Goal: Task Accomplishment & Management: Manage account settings

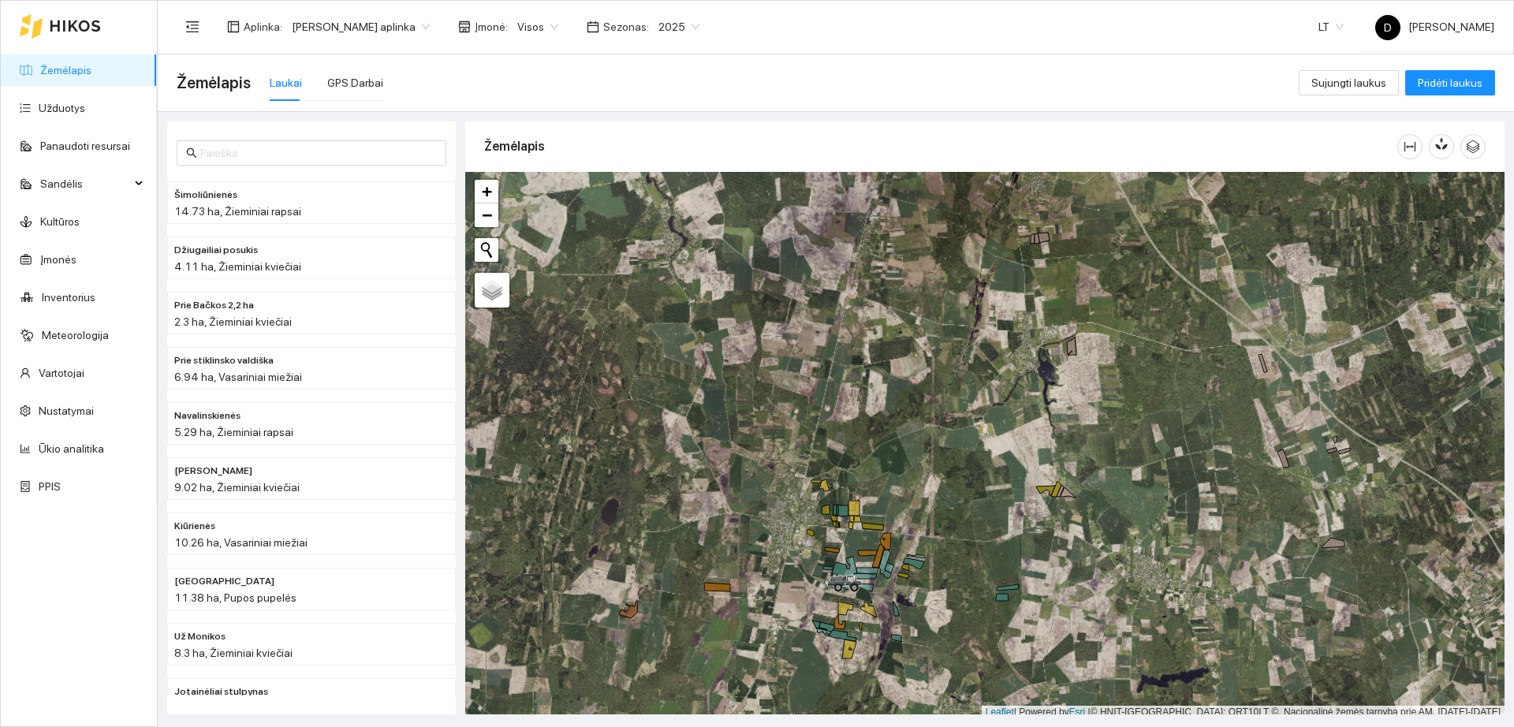
click at [63, 23] on icon at bounding box center [75, 25] width 50 height 11
click at [85, 114] on link "Užduotys" at bounding box center [62, 108] width 47 height 13
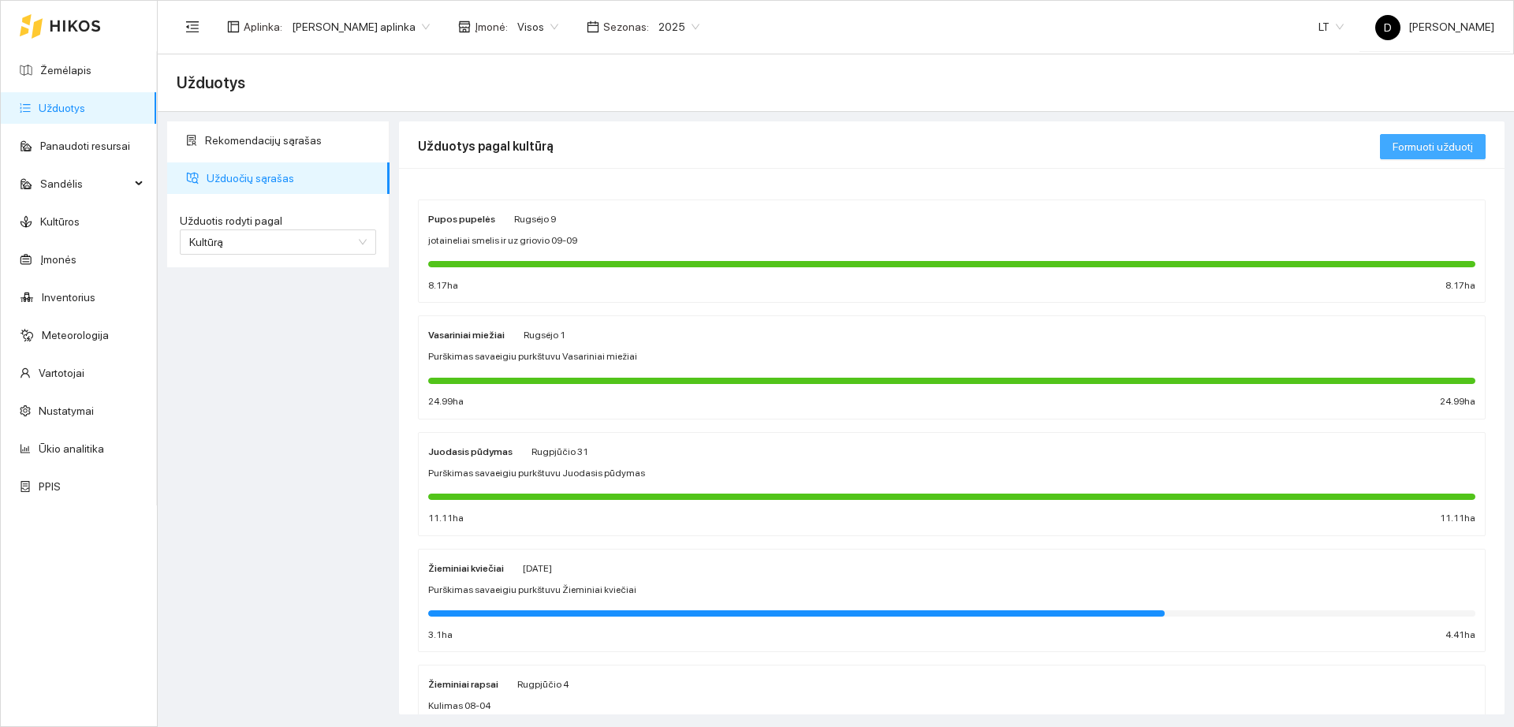
click at [1443, 153] on span "Formuoti užduotį" at bounding box center [1432, 146] width 80 height 17
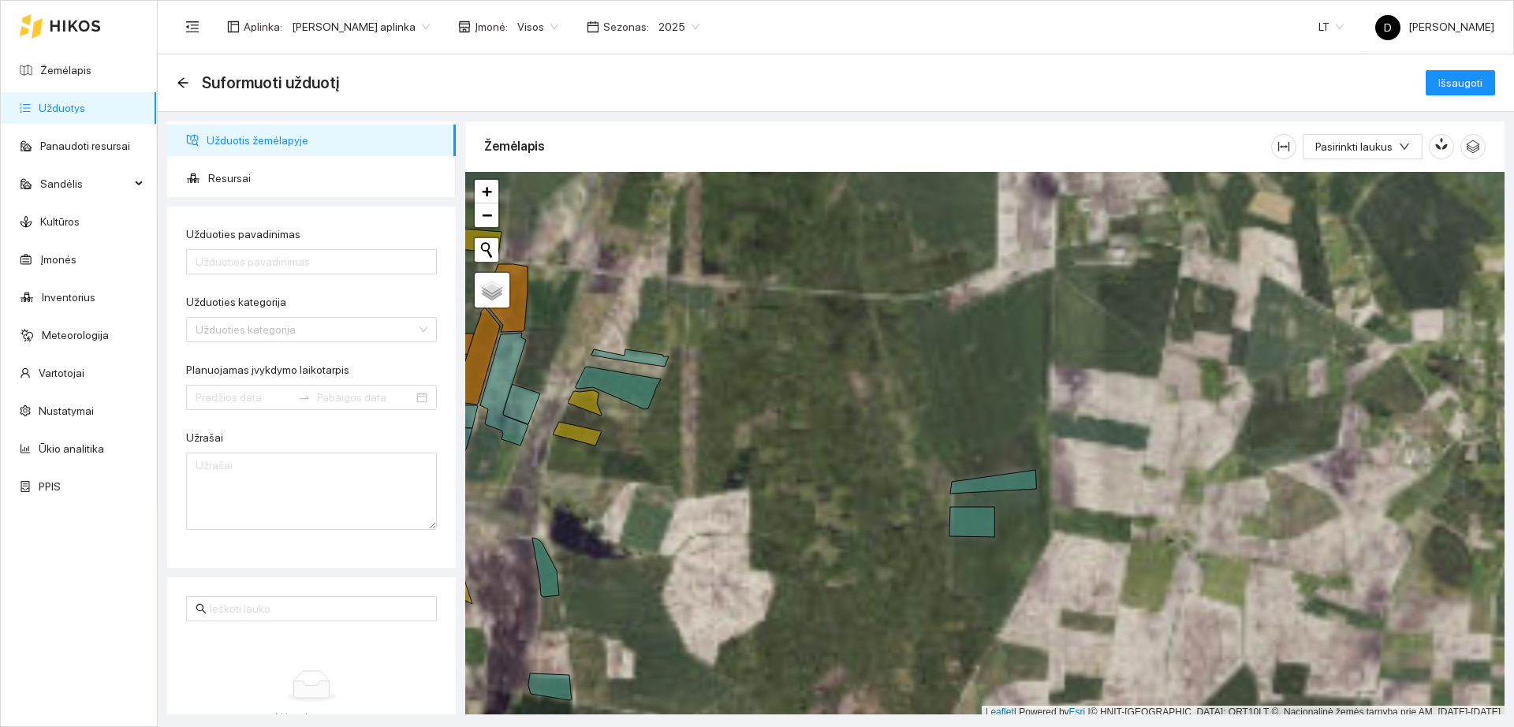
scroll to position [5, 0]
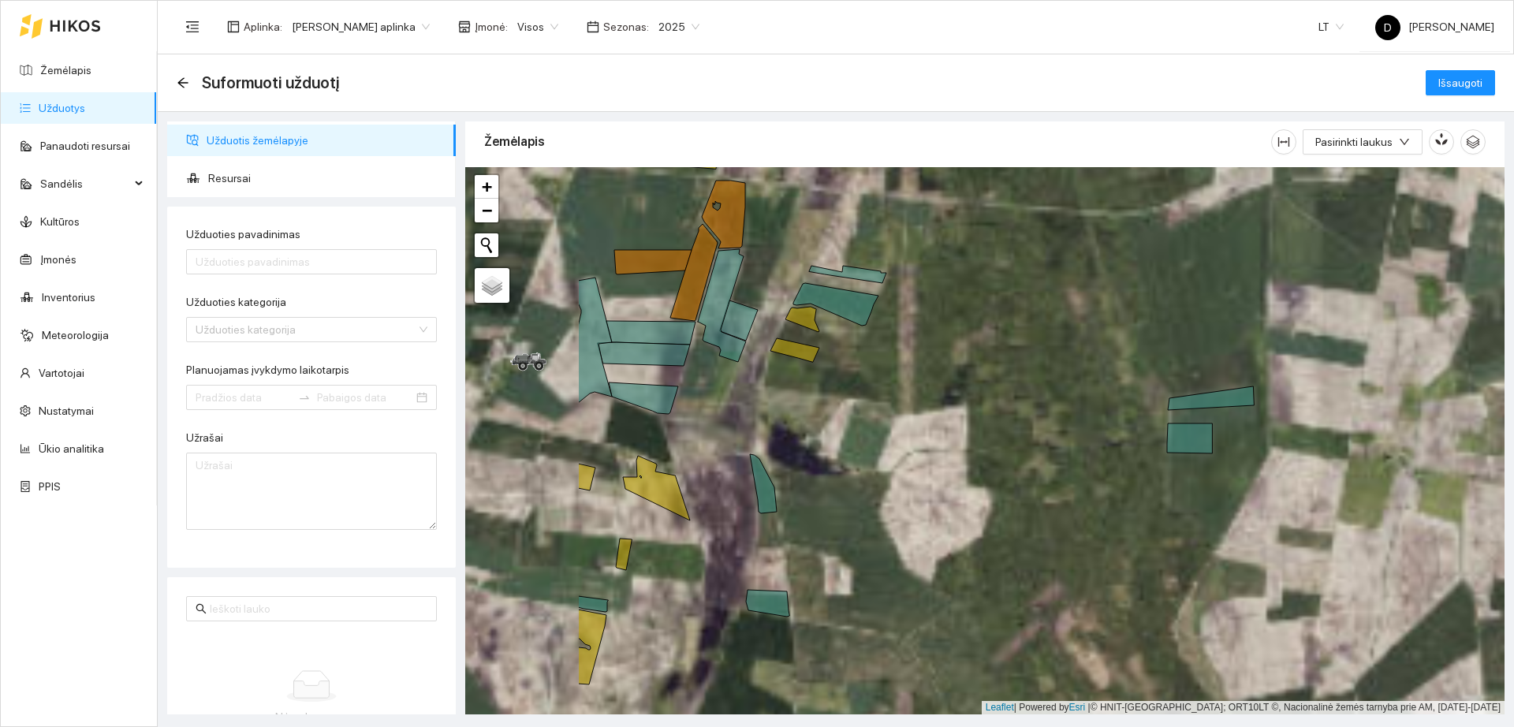
drag, startPoint x: 889, startPoint y: 531, endPoint x: 1000, endPoint y: 423, distance: 154.4
click at [1040, 441] on div "+ − Nieko nerasta. Bandykite dar kartą." at bounding box center [984, 440] width 1039 height 547
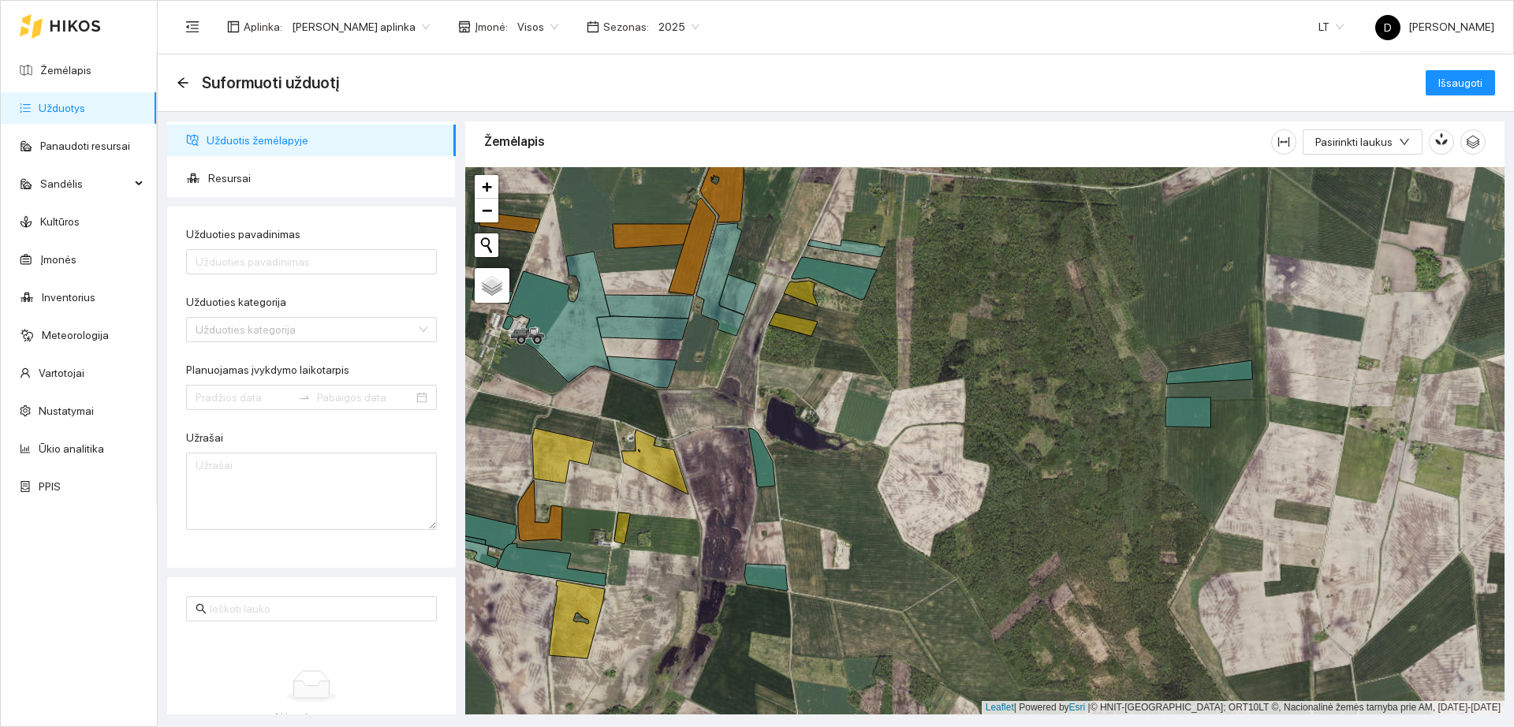
click at [85, 109] on link "Užduotys" at bounding box center [62, 108] width 47 height 13
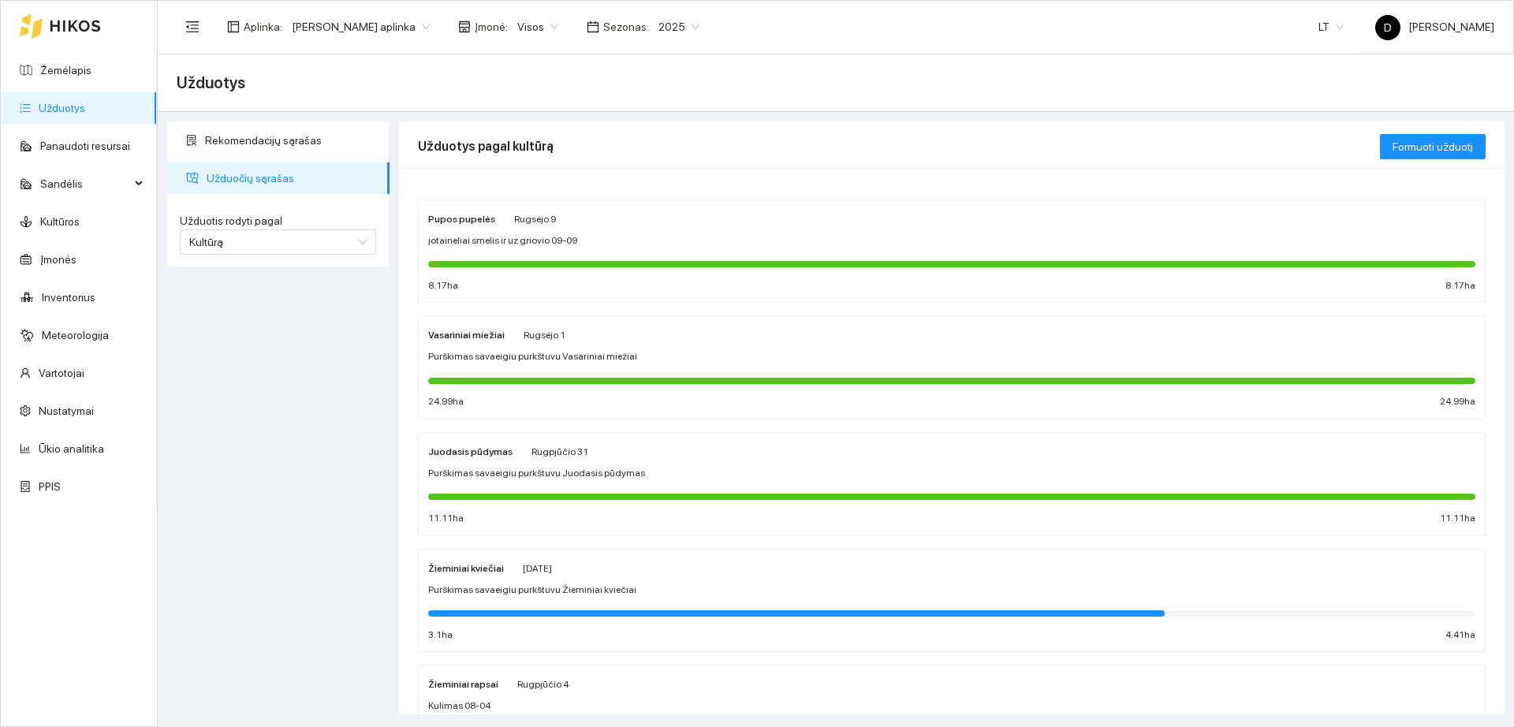
click at [684, 581] on div "Žieminiai kviečiai [DATE] Purškimas savaeigiu purkštuvu Žieminiai kviečiai 3.1 …" at bounding box center [951, 601] width 1047 height 84
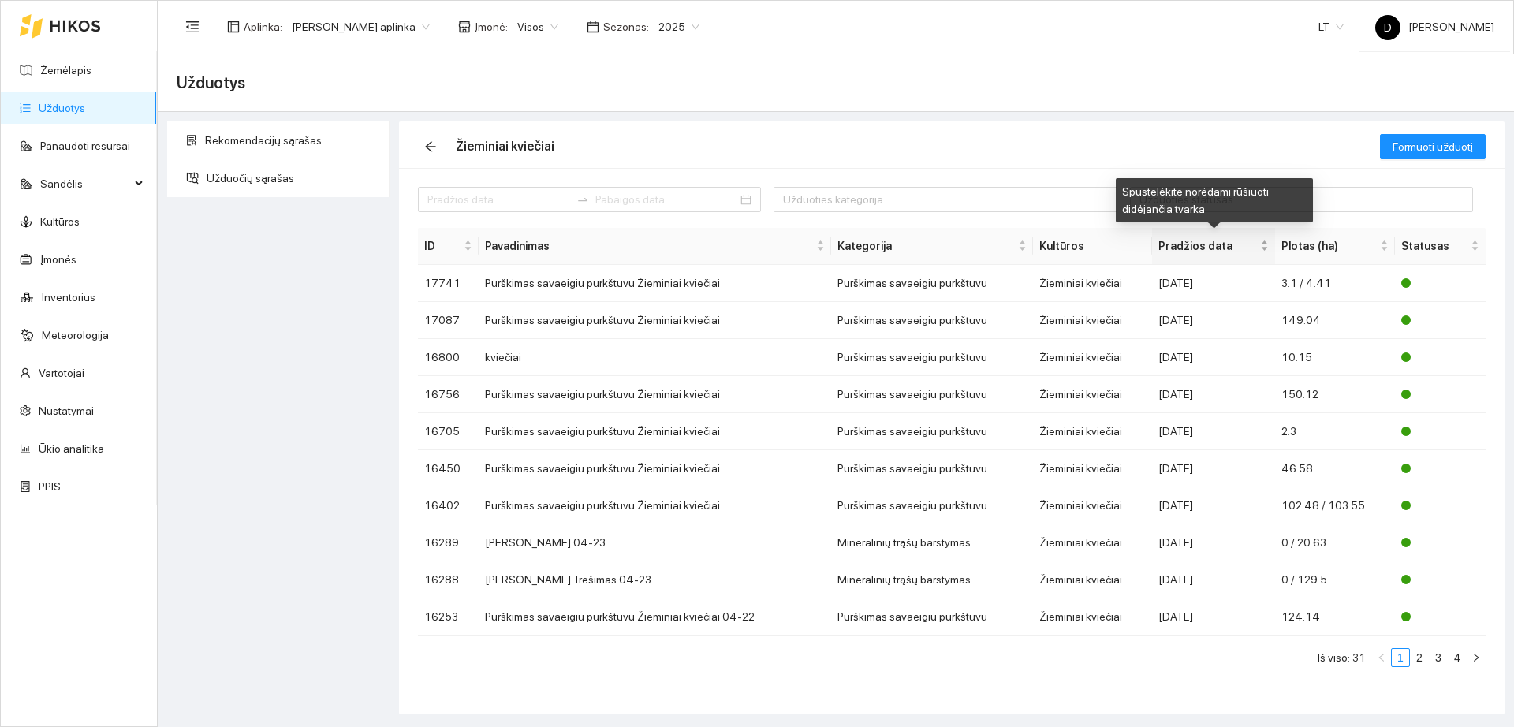
click at [1197, 243] on span "Pradžios data" at bounding box center [1207, 245] width 99 height 17
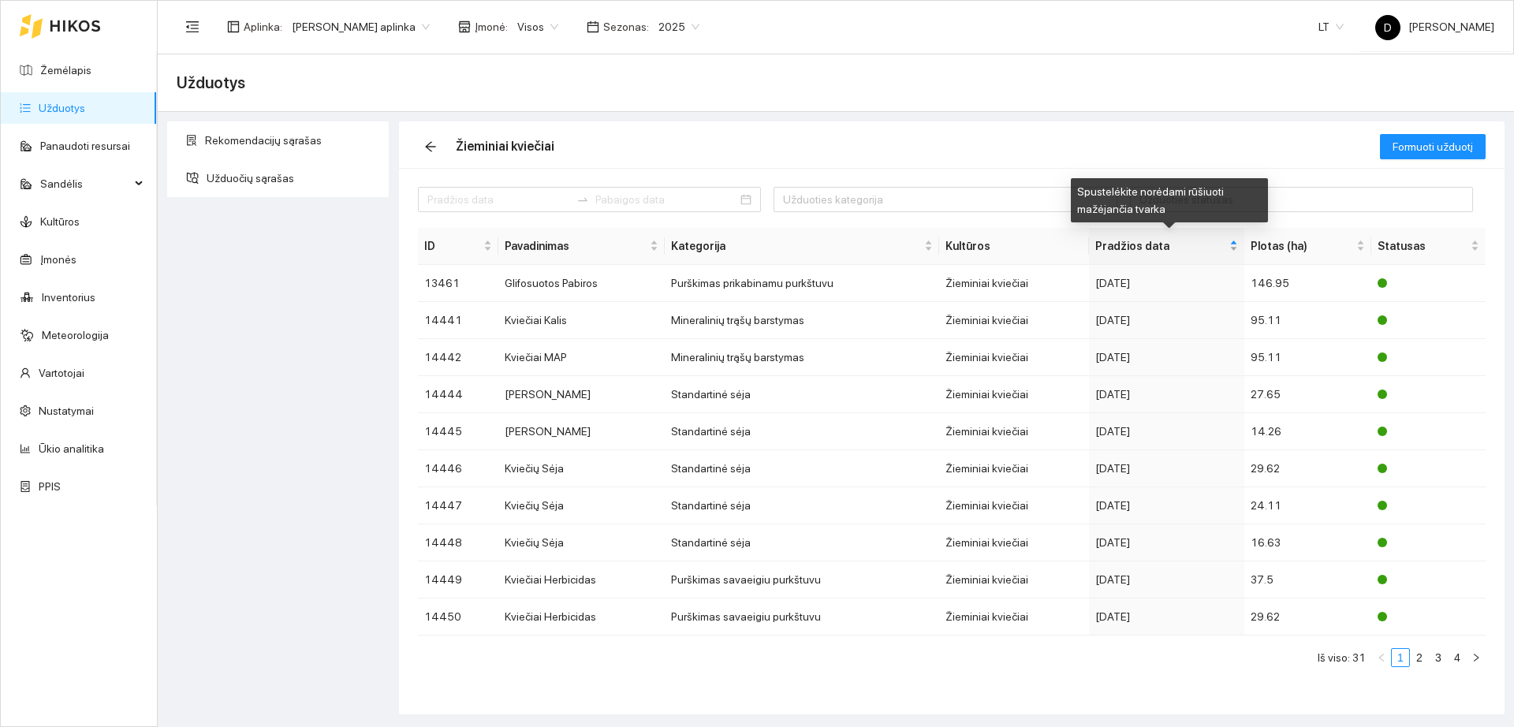
click at [1197, 243] on span "Pradžios data" at bounding box center [1160, 245] width 130 height 17
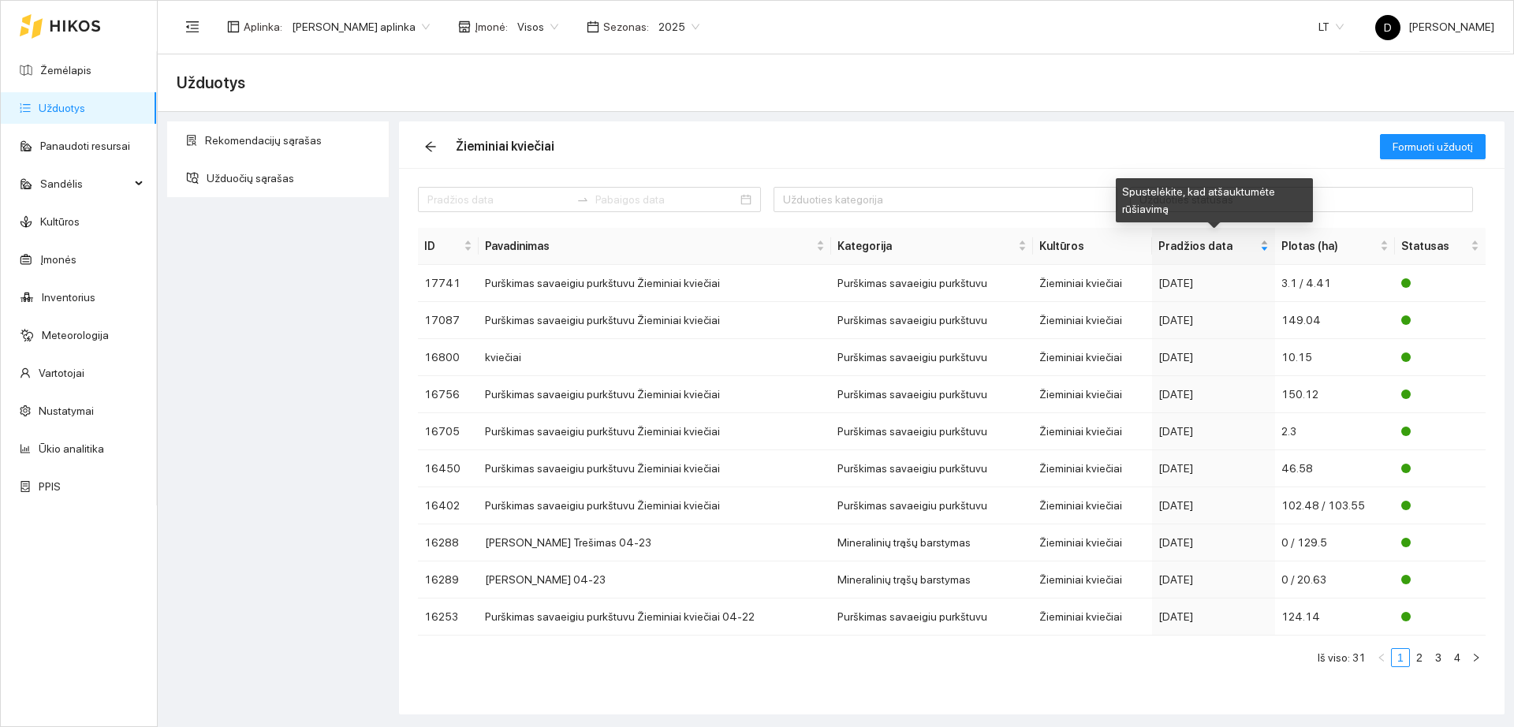
click at [1197, 243] on span "Pradžios data" at bounding box center [1207, 245] width 99 height 17
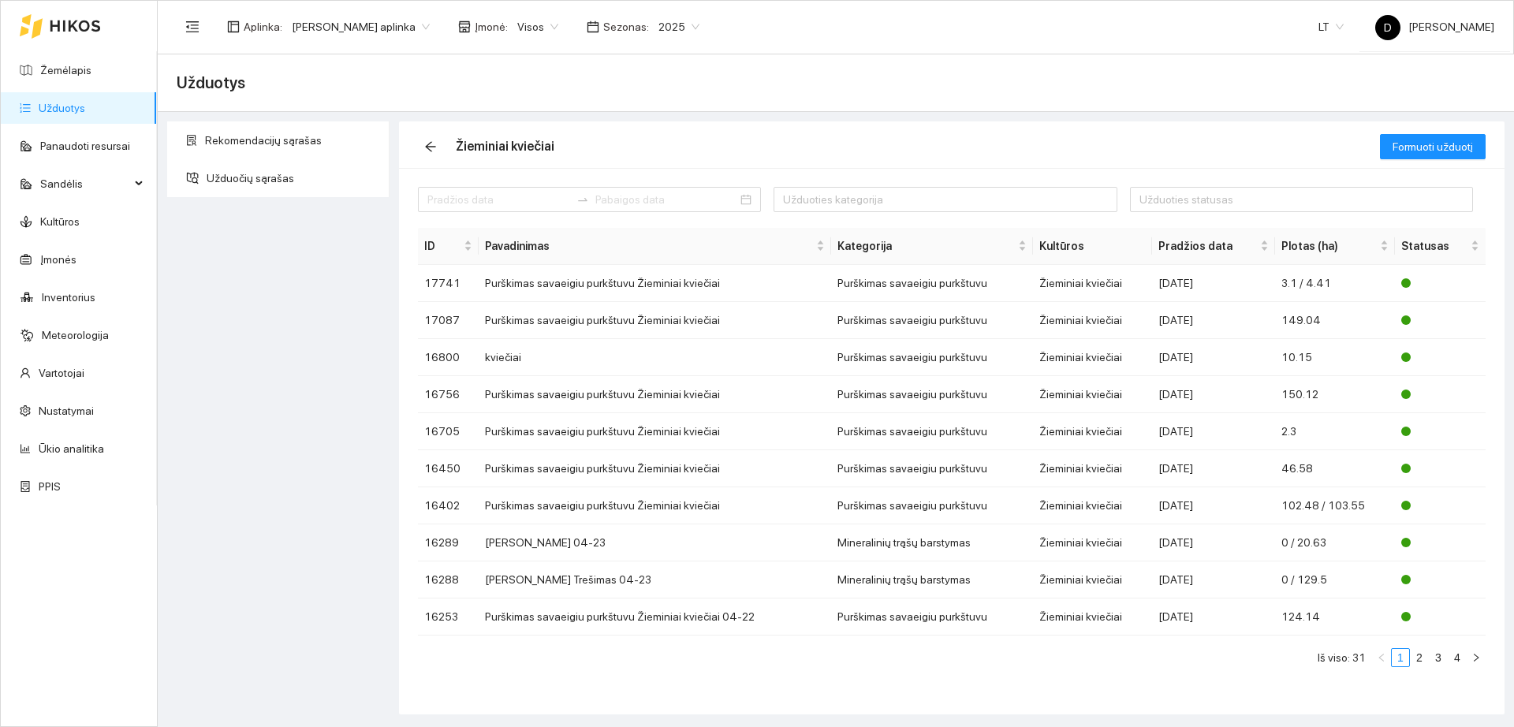
click at [658, 26] on span "2025" at bounding box center [678, 27] width 41 height 24
click at [675, 204] on div "2026" at bounding box center [667, 208] width 60 height 25
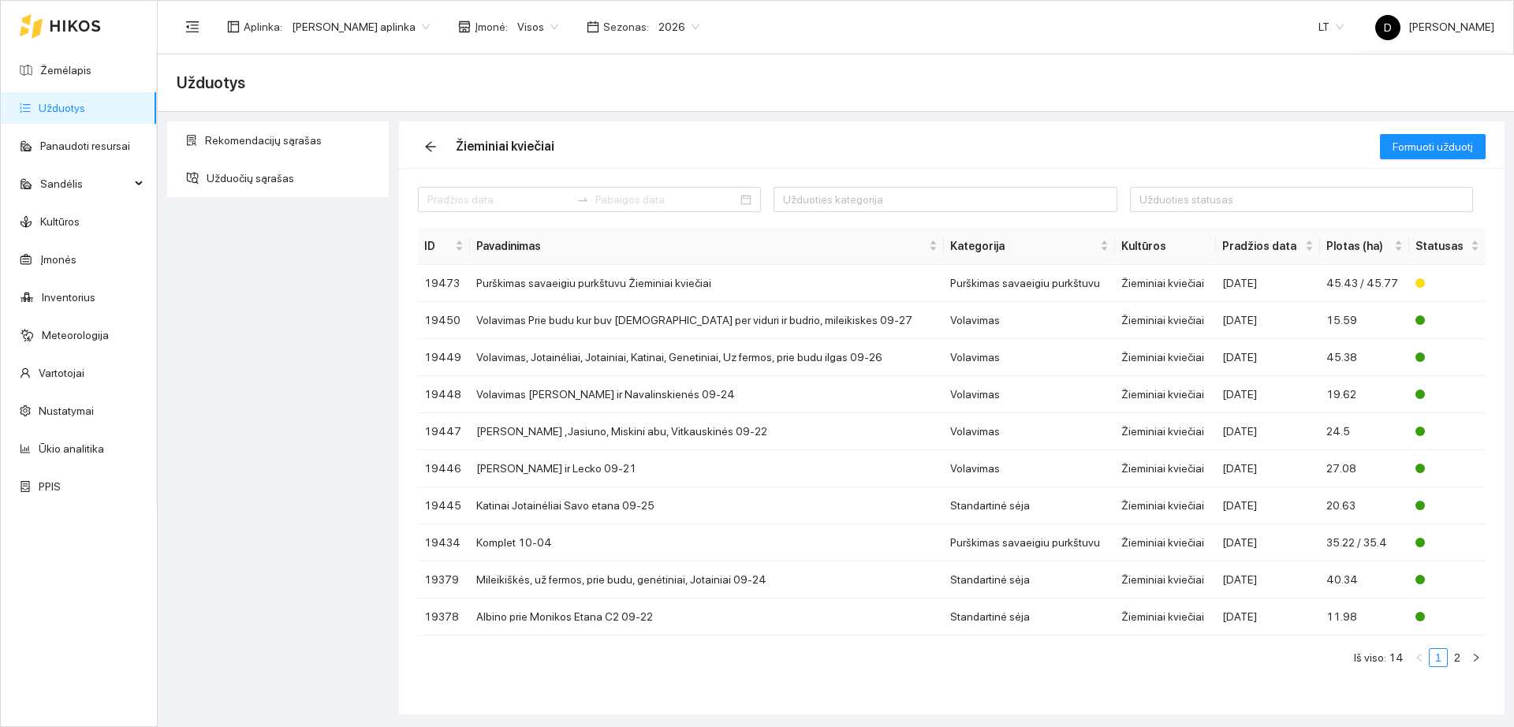
click at [85, 109] on link "Užduotys" at bounding box center [62, 108] width 47 height 13
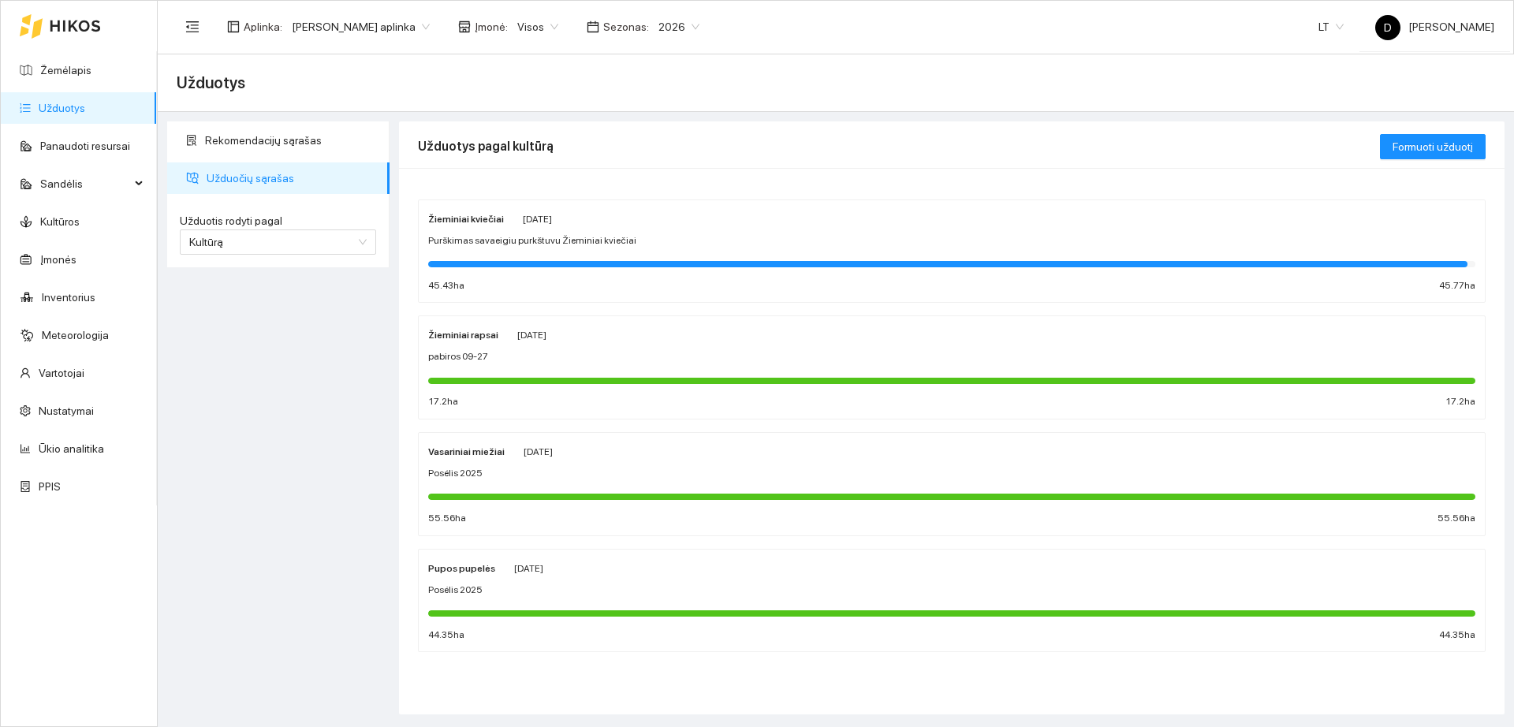
click at [652, 263] on div at bounding box center [947, 264] width 1039 height 6
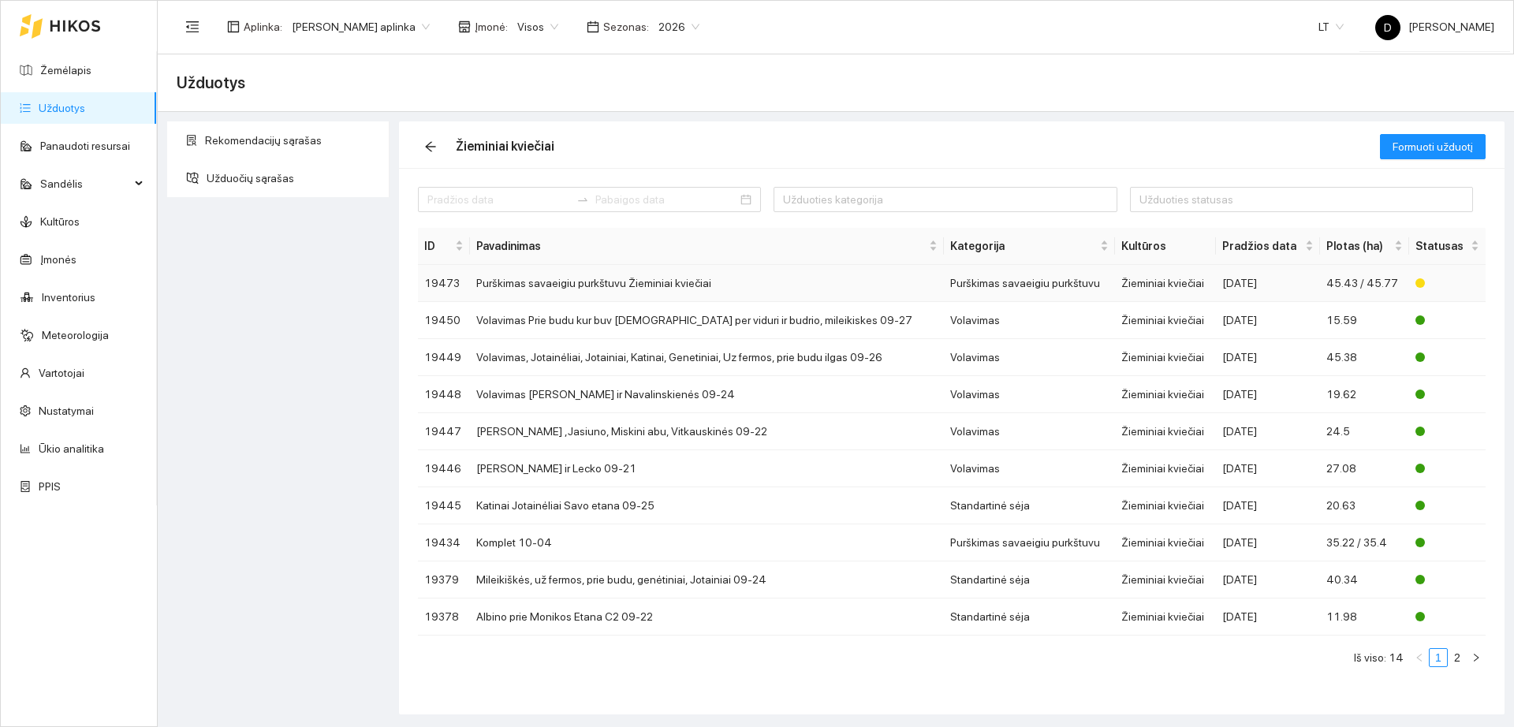
click at [673, 282] on td "Purškimas savaeigiu purkštuvu Žieminiai kviečiai" at bounding box center [706, 283] width 473 height 37
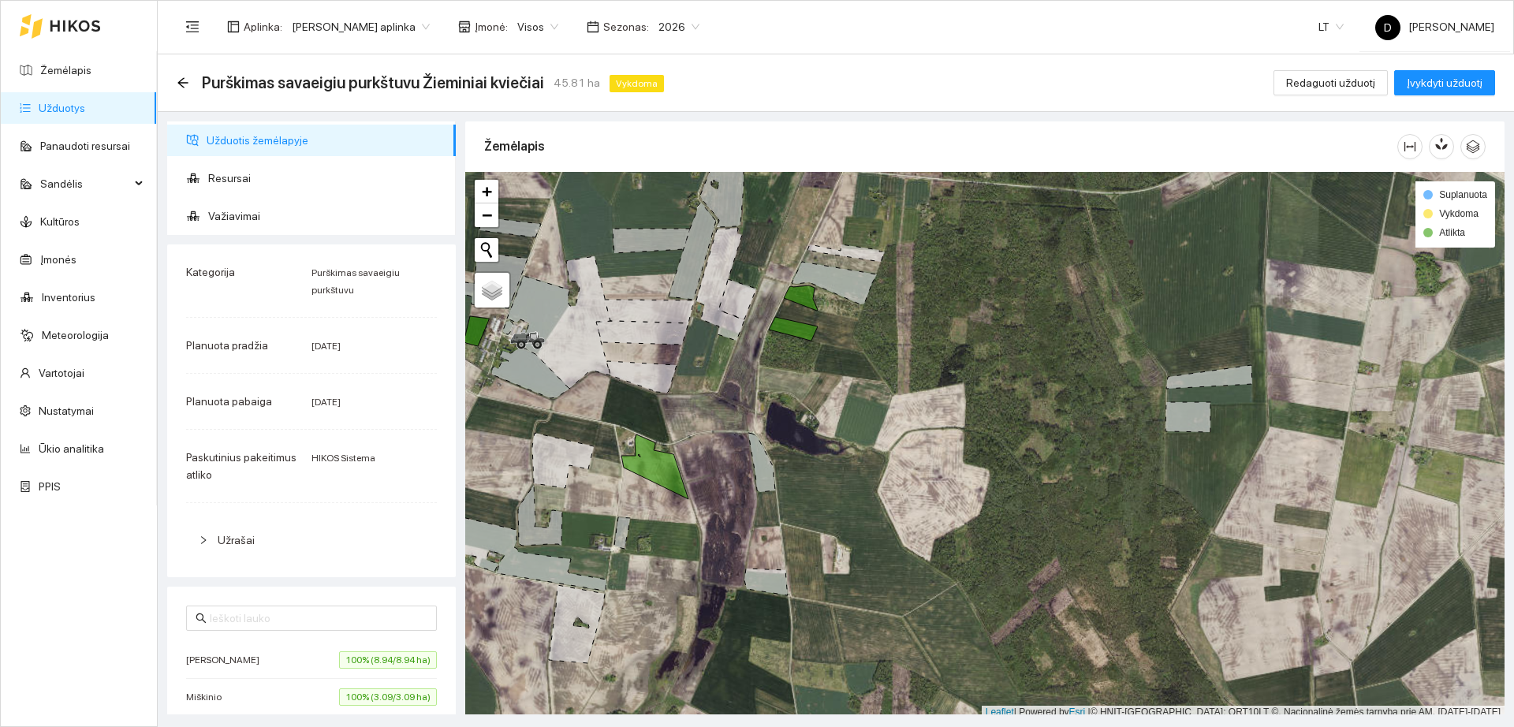
scroll to position [5, 0]
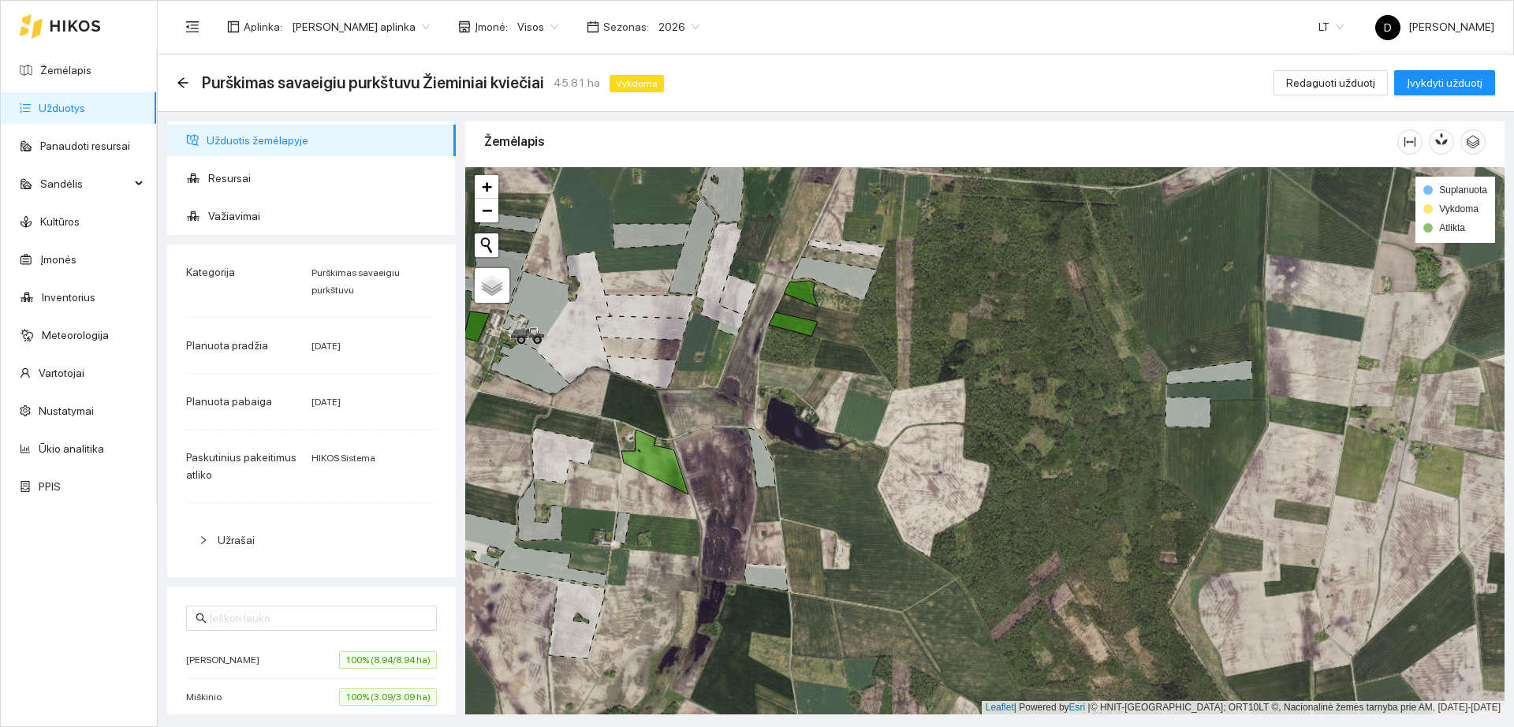
drag, startPoint x: 691, startPoint y: 340, endPoint x: 844, endPoint y: 435, distance: 180.9
click at [842, 432] on div "+ − Nieko nerasta. Bandykite dar kartą." at bounding box center [984, 440] width 1039 height 547
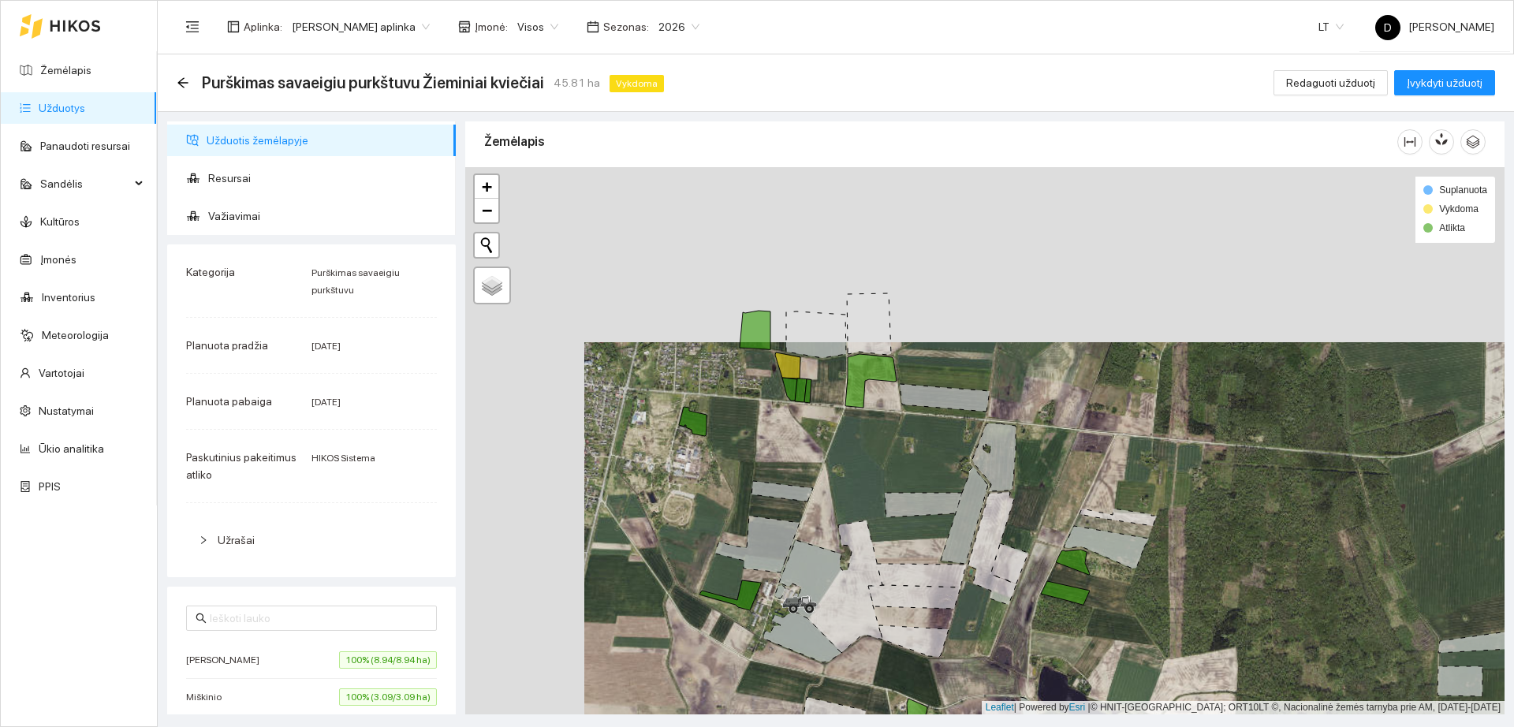
drag, startPoint x: 823, startPoint y: 338, endPoint x: 944, endPoint y: 515, distance: 214.3
click at [944, 515] on icon at bounding box center [923, 505] width 77 height 24
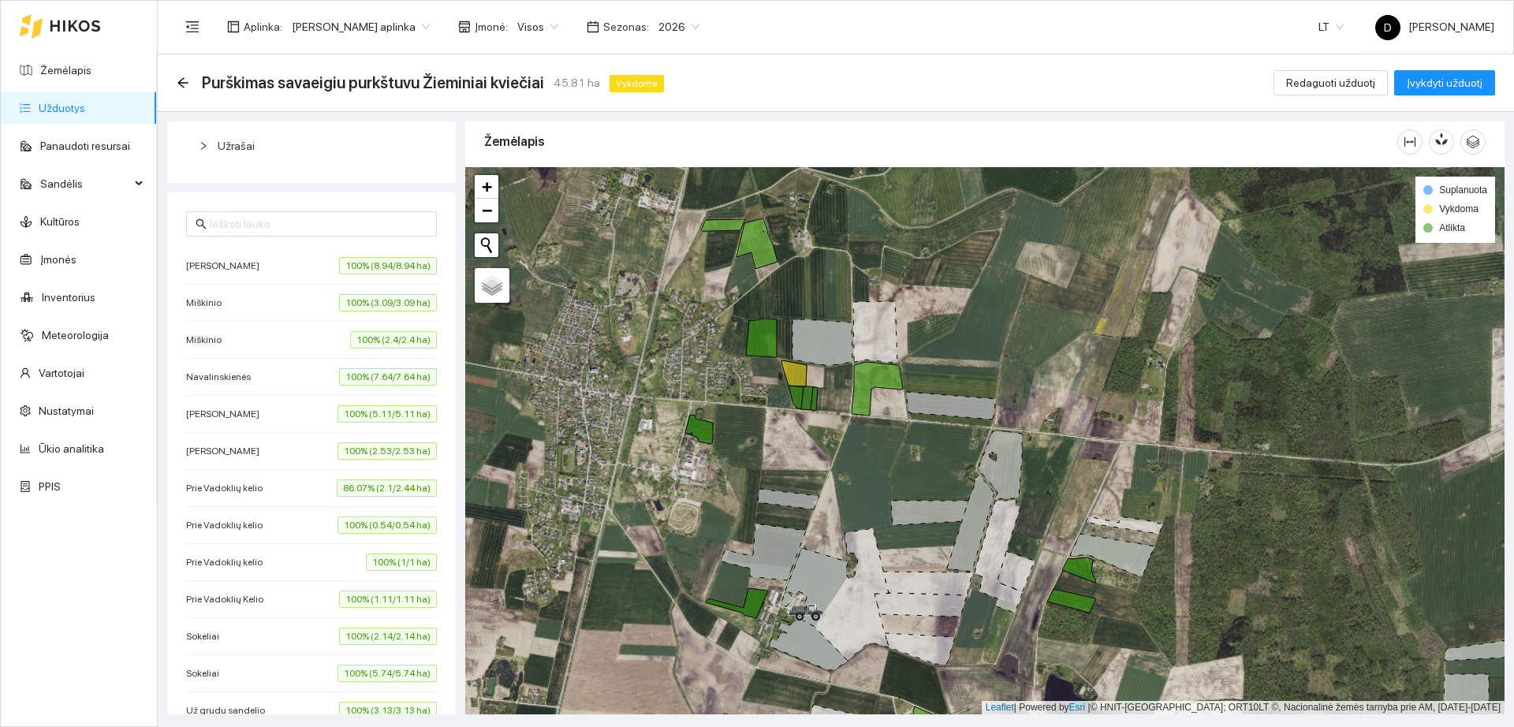
scroll to position [197, 0]
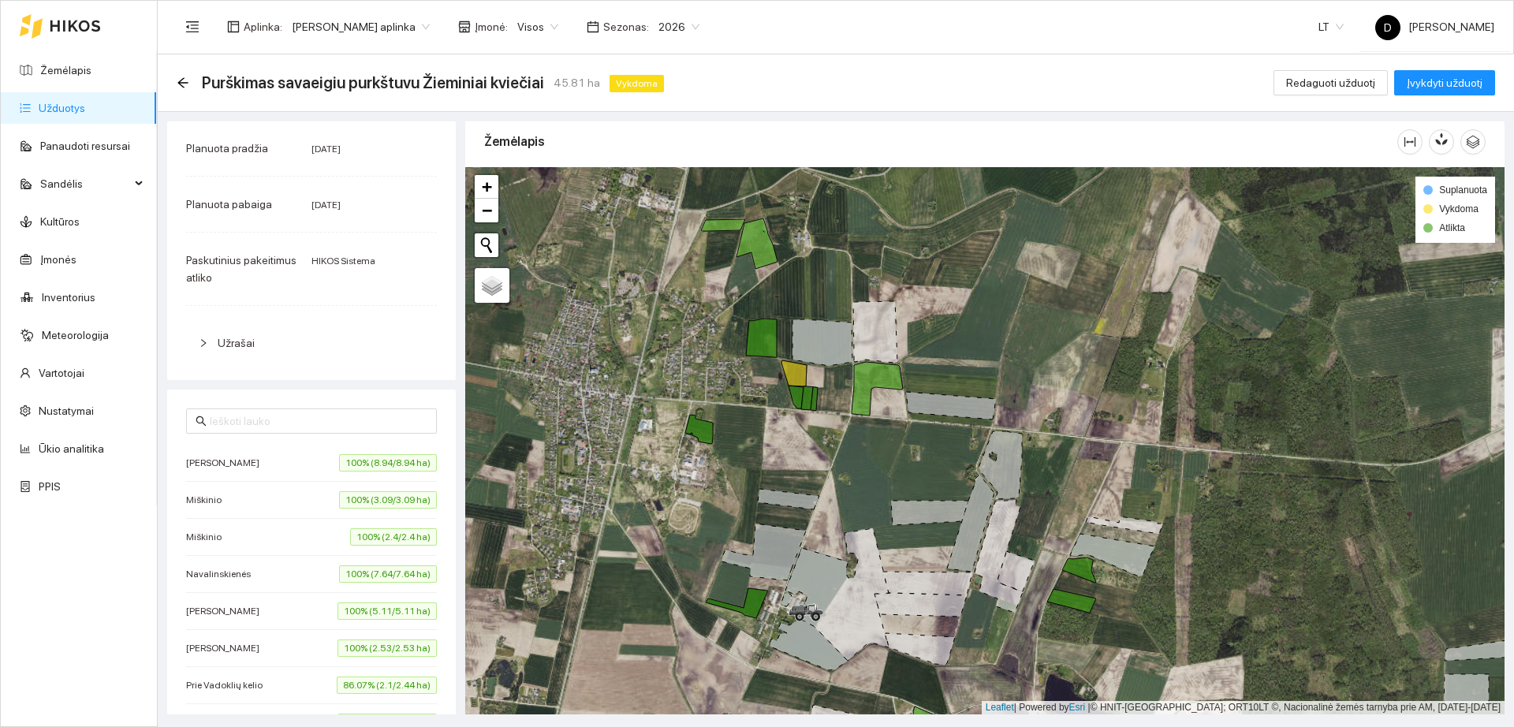
click at [244, 339] on span "Užrašai" at bounding box center [236, 343] width 37 height 13
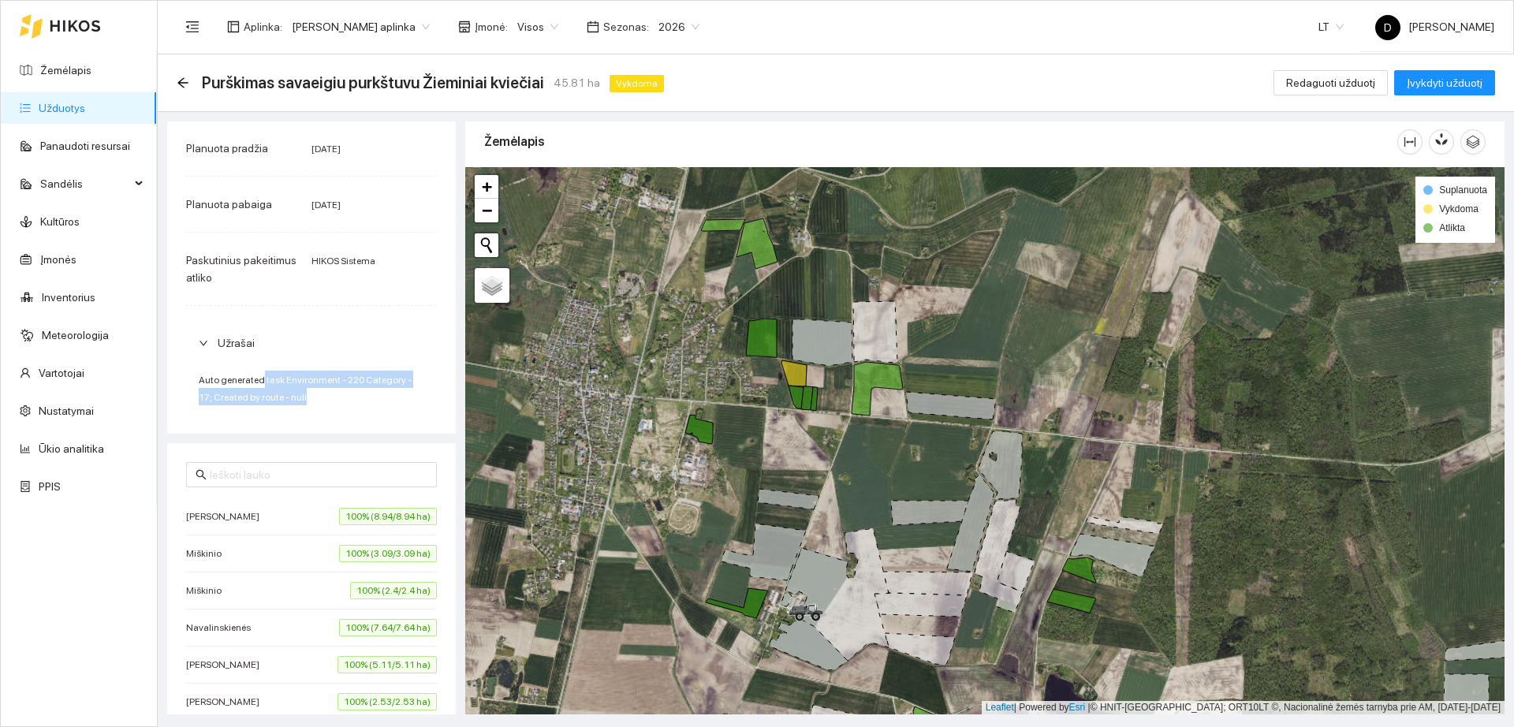
drag, startPoint x: 334, startPoint y: 404, endPoint x: 256, endPoint y: 384, distance: 80.7
click at [256, 384] on div "Auto generated task Environment - 220 Category - 17; Created by route - null" at bounding box center [311, 388] width 251 height 54
click at [1313, 76] on span "Redaguoti užduotį" at bounding box center [1330, 82] width 89 height 17
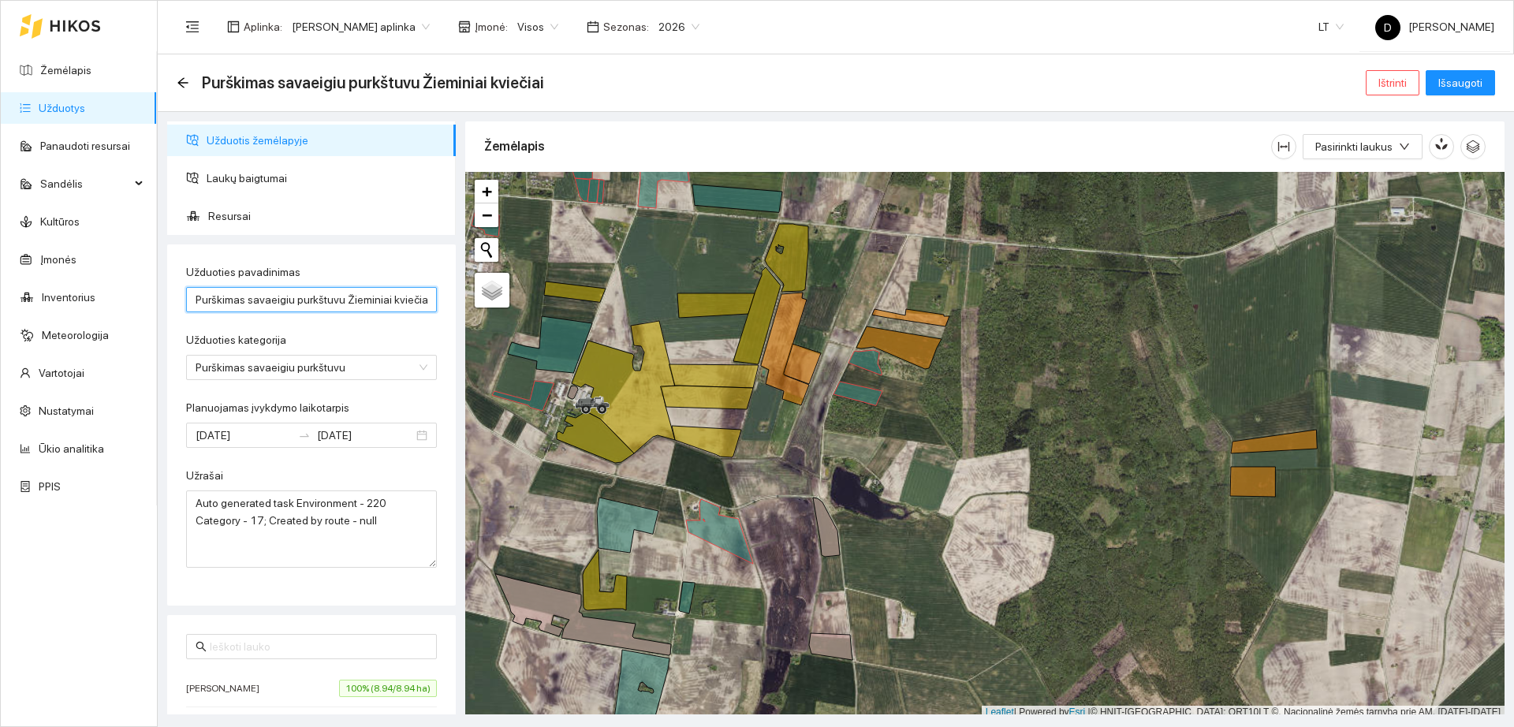
drag, startPoint x: 398, startPoint y: 304, endPoint x: 0, endPoint y: 273, distance: 399.4
click at [0, 273] on section "Žemėlapis Užduotys Panaudoti resursai Sandėlis Kultūros Įmonės Inventorius Mete…" at bounding box center [757, 363] width 1514 height 727
type input "i"
type input "Komplet 10-06 sąlygos geros dregna vidutinis vėjas silumos 10-13 laipsniu"
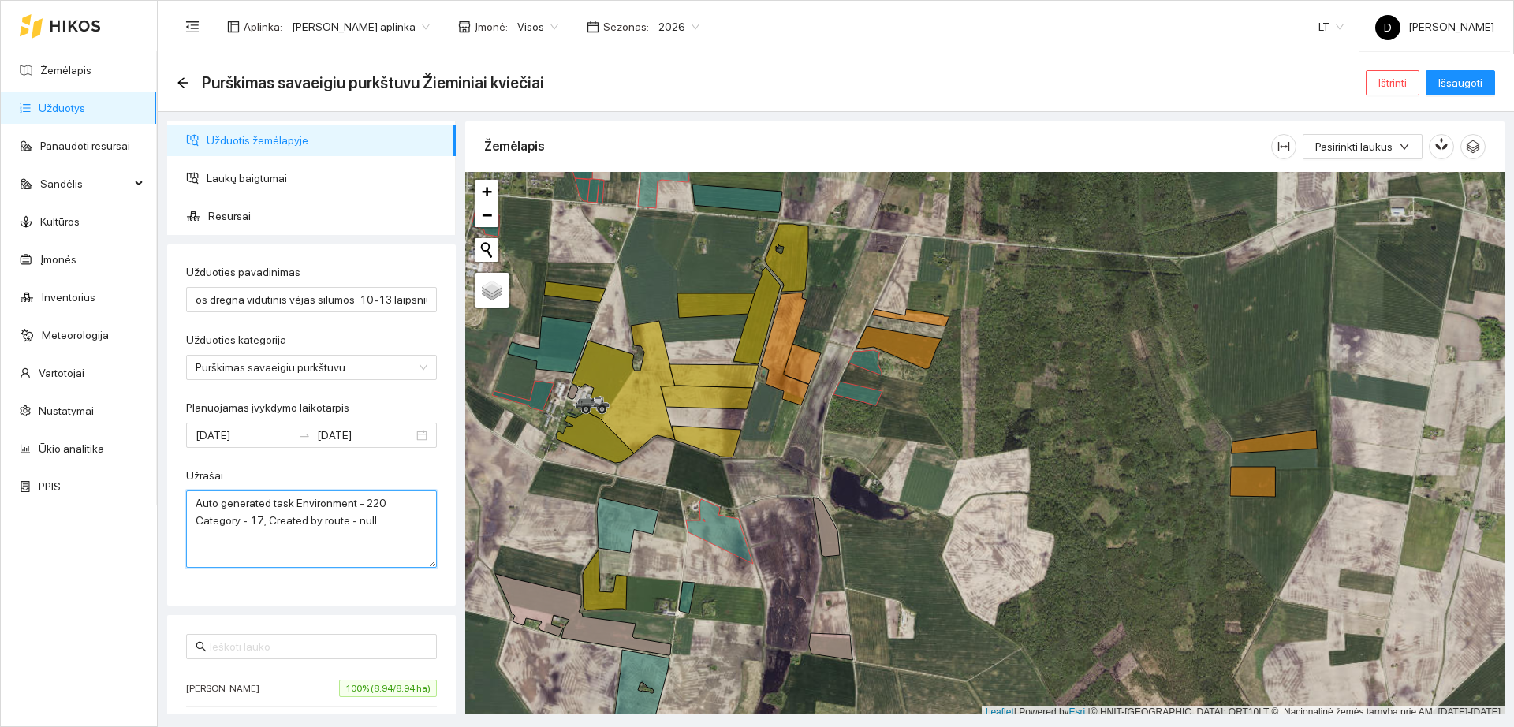
scroll to position [0, 0]
drag, startPoint x: 341, startPoint y: 530, endPoint x: 114, endPoint y: 464, distance: 236.5
click at [140, 474] on section "Žemėlapis Užduotys Panaudoti resursai Sandėlis Kultūros Įmonės Inventorius Mete…" at bounding box center [757, 363] width 1514 height 727
type textarea "Komplet 0,5l/ha Ergon Jasiuno ir miskinio 12 g/ha kitiems 15g/ha"
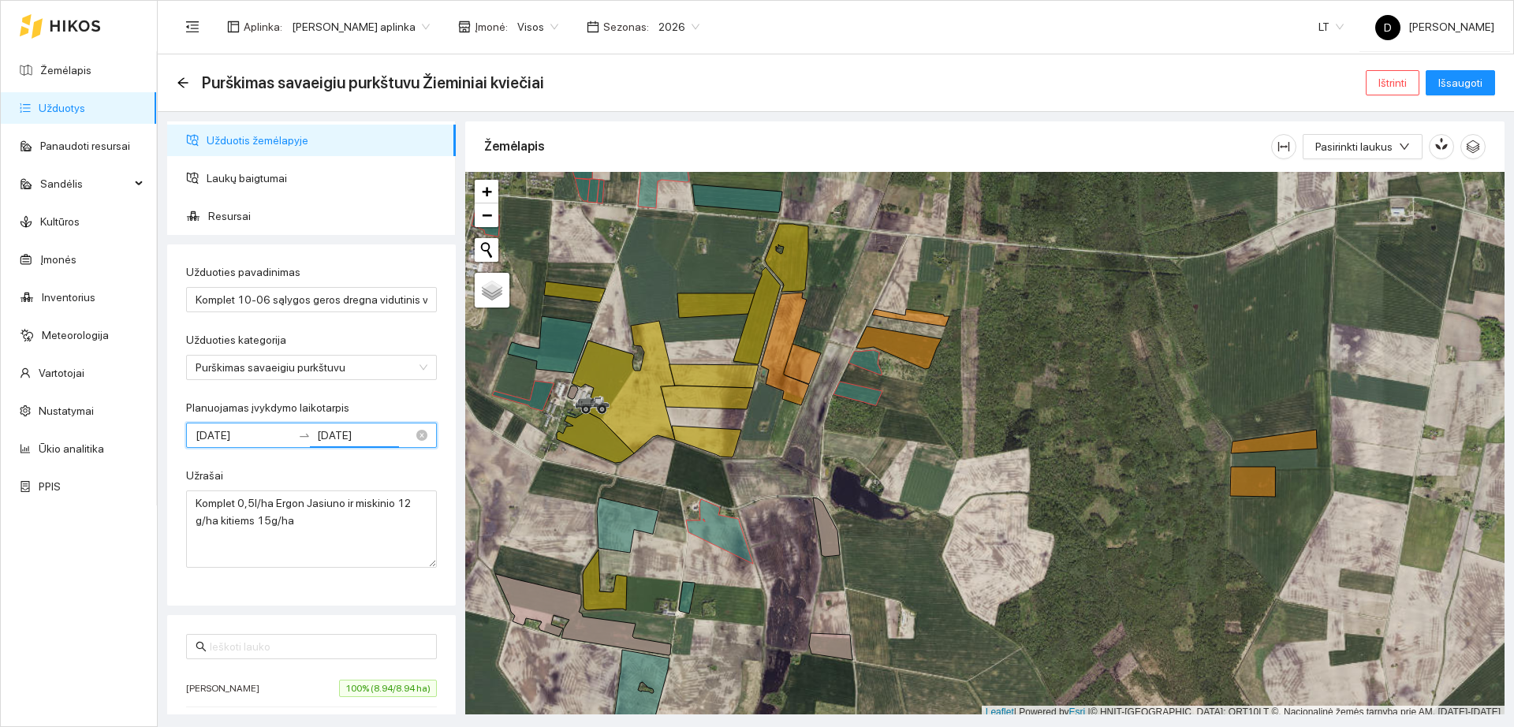
click at [374, 437] on input "[DATE]" at bounding box center [365, 435] width 96 height 17
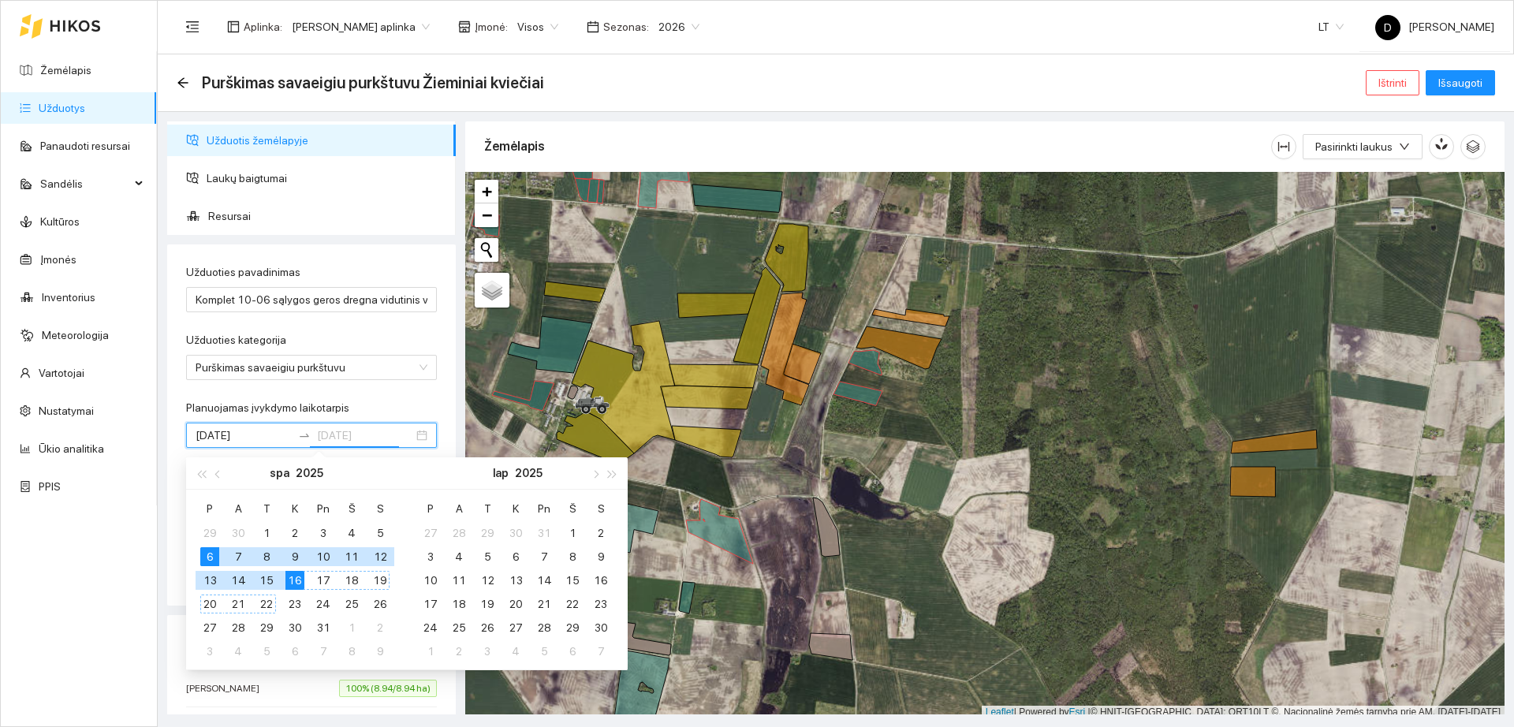
type input "[DATE]"
click at [218, 555] on div "6" at bounding box center [209, 556] width 19 height 19
type input "[DATE]"
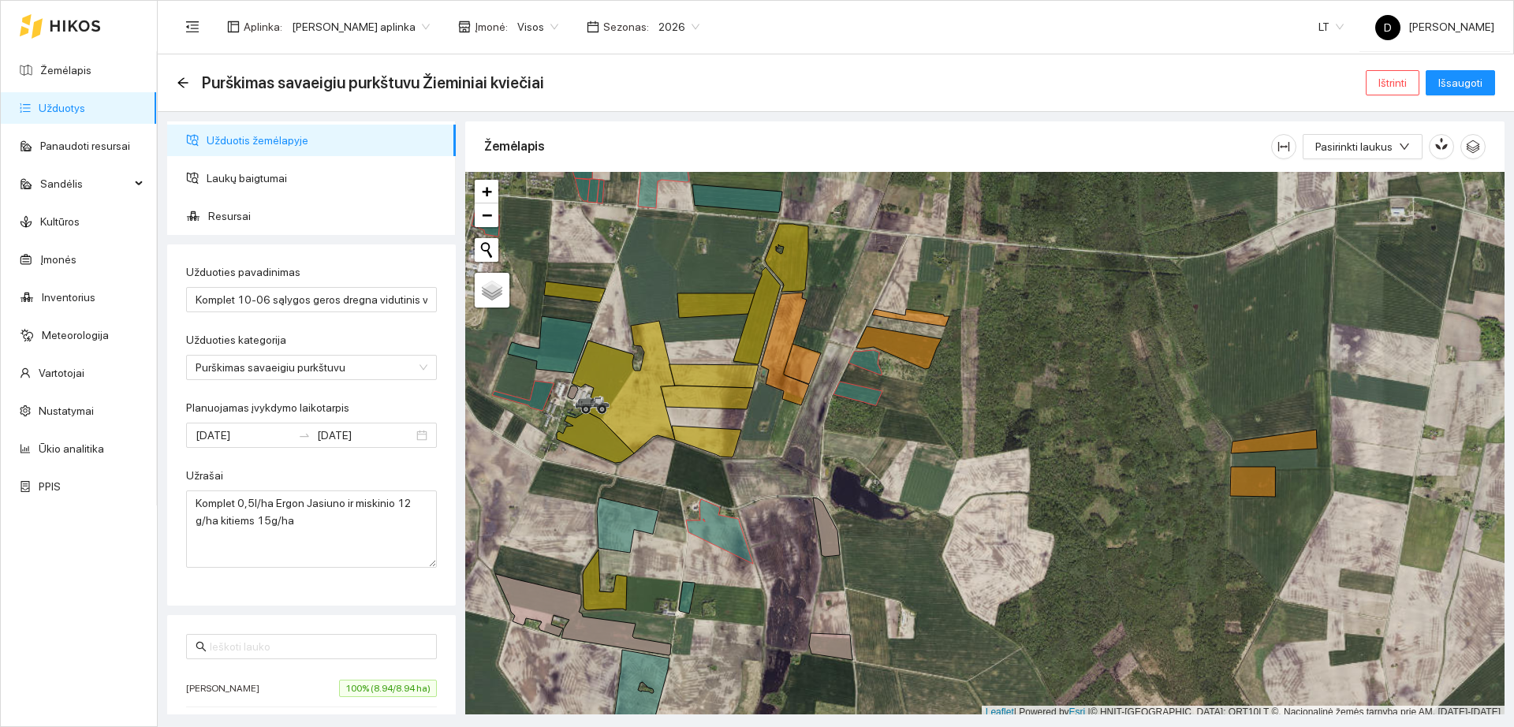
click at [391, 404] on div "Planuojamas įvykdymo laikotarpis" at bounding box center [311, 411] width 251 height 24
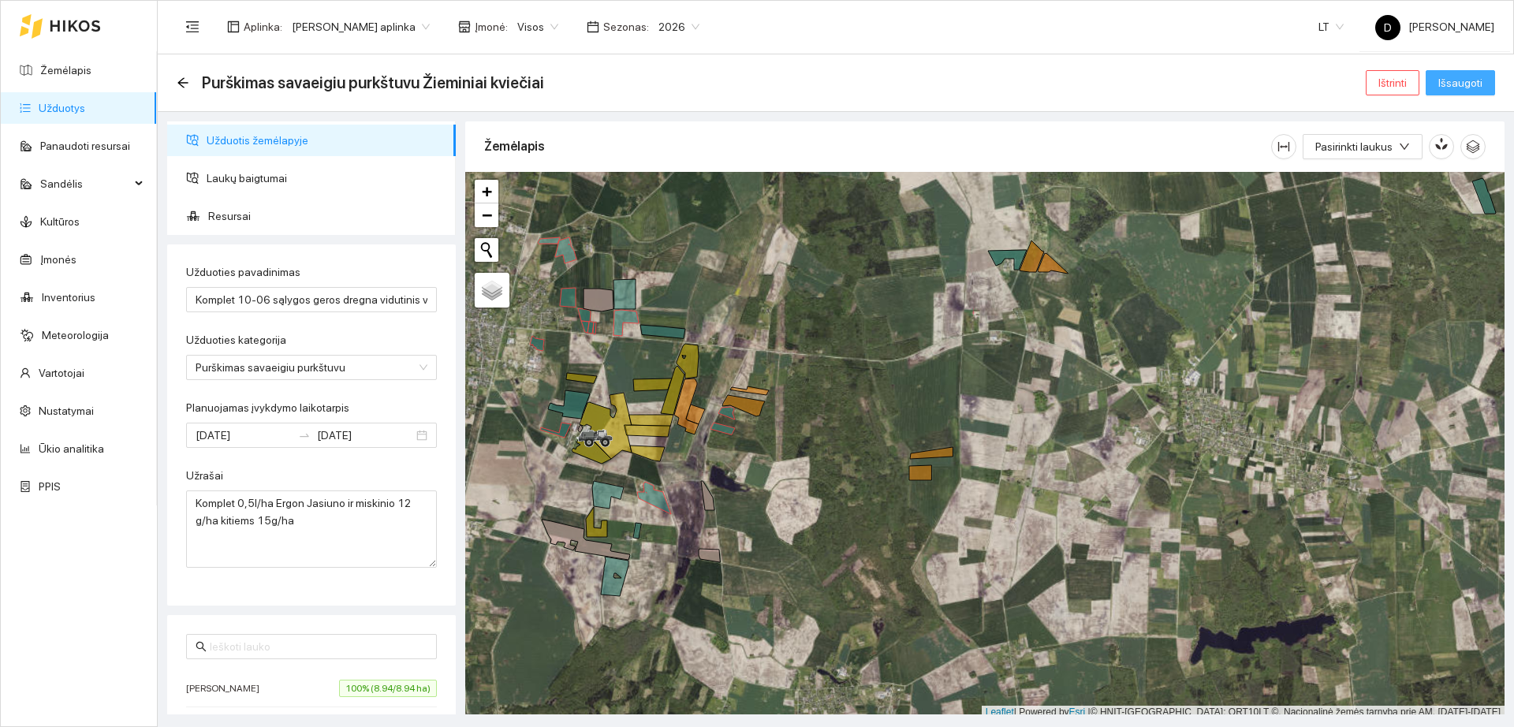
click at [1470, 82] on span "Išsaugoti" at bounding box center [1460, 82] width 44 height 17
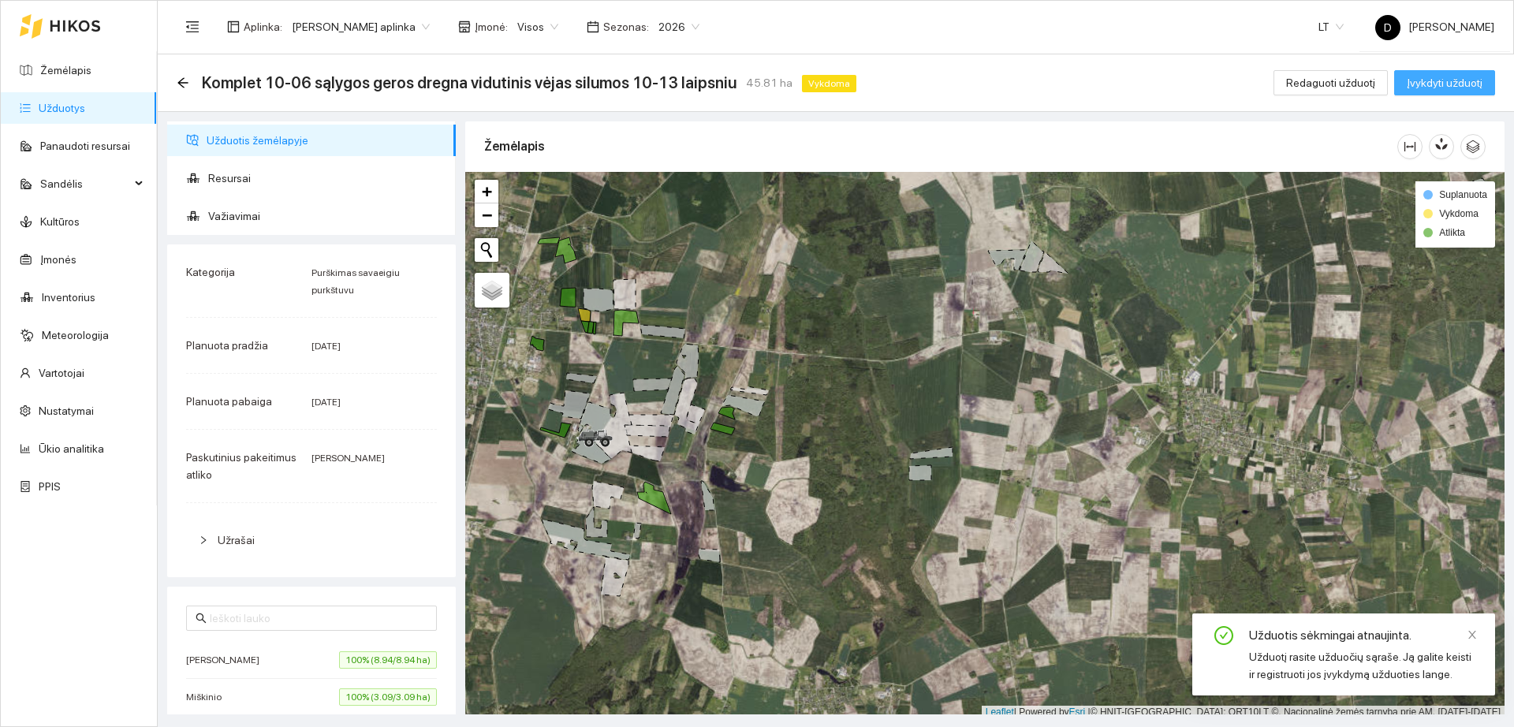
click at [1432, 91] on span "Įvykdyti užduotį" at bounding box center [1444, 82] width 76 height 17
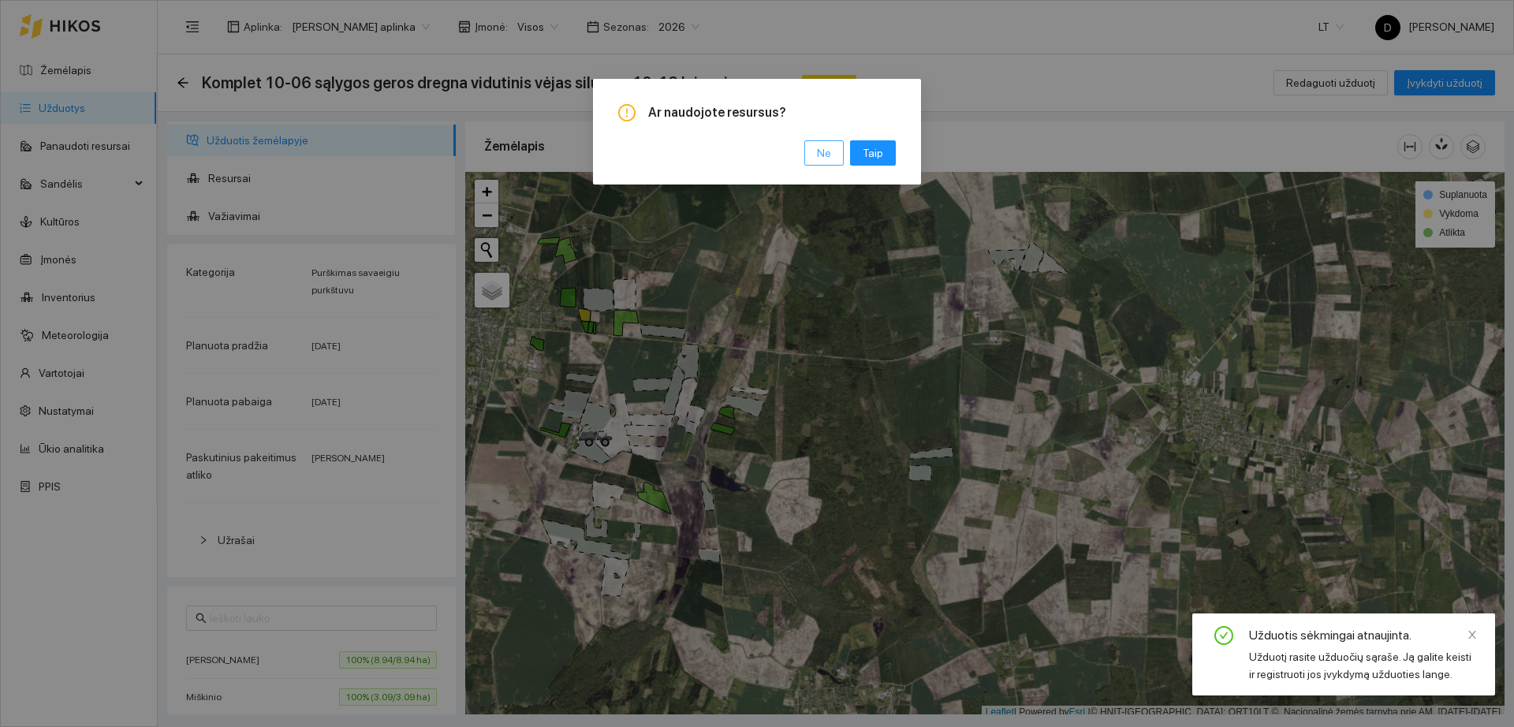
click at [827, 154] on span "Ne" at bounding box center [824, 152] width 14 height 17
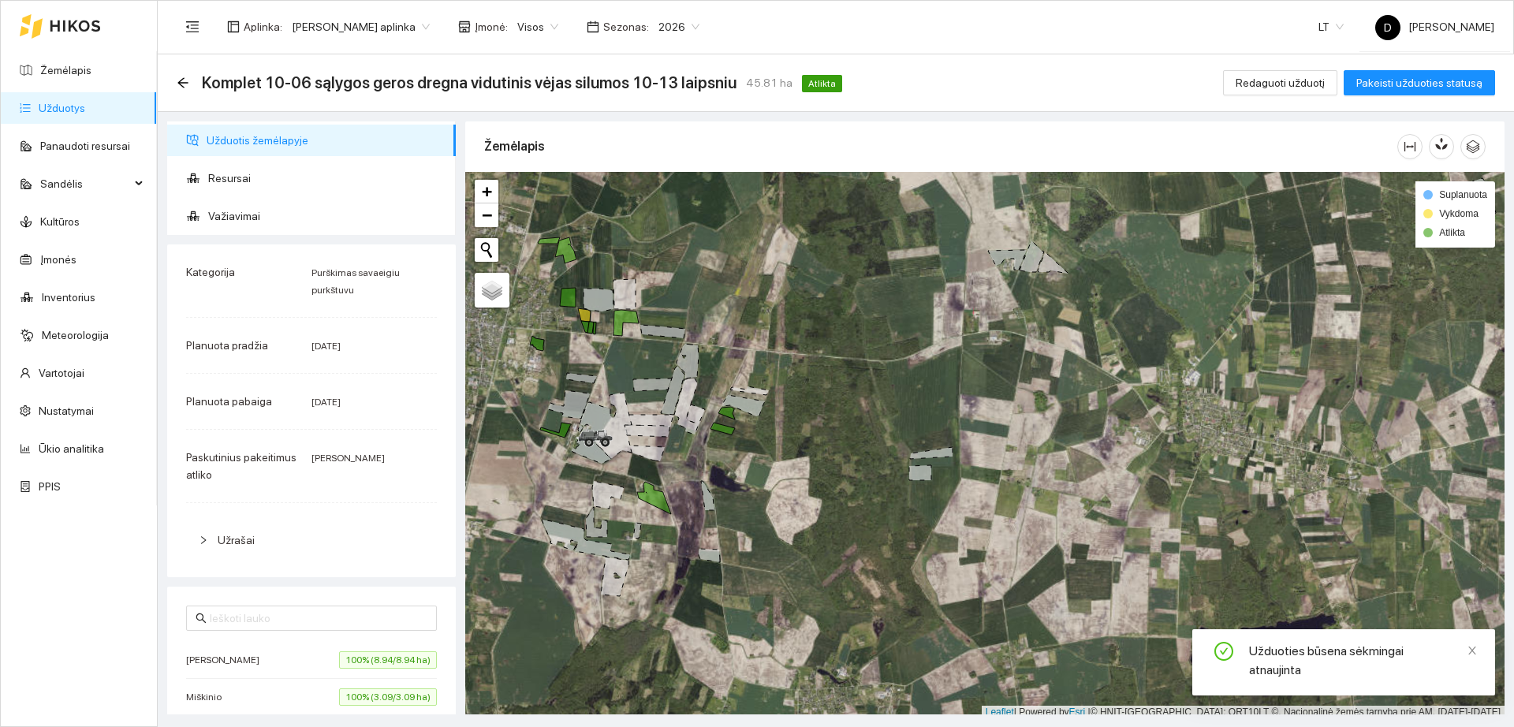
click at [65, 107] on link "Užduotys" at bounding box center [62, 108] width 47 height 13
